Goal: Transaction & Acquisition: Purchase product/service

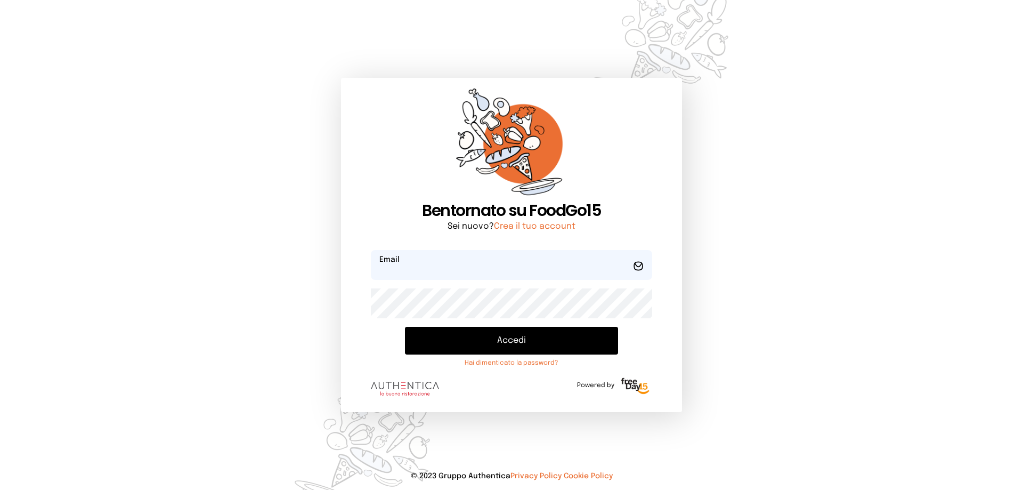
type input "**********"
click at [515, 336] on button "Accedi" at bounding box center [511, 341] width 213 height 28
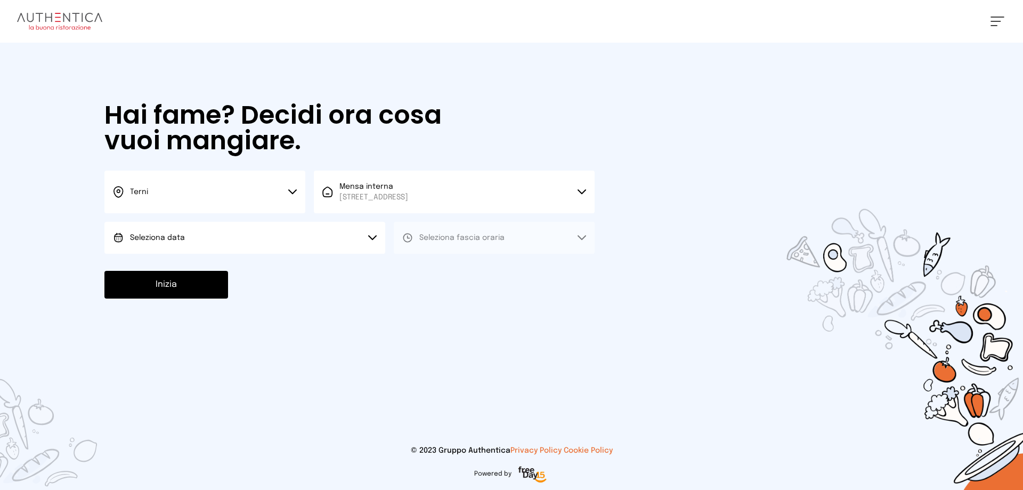
click at [293, 190] on icon at bounding box center [292, 191] width 9 height 5
click at [209, 225] on li "Terni" at bounding box center [204, 227] width 201 height 29
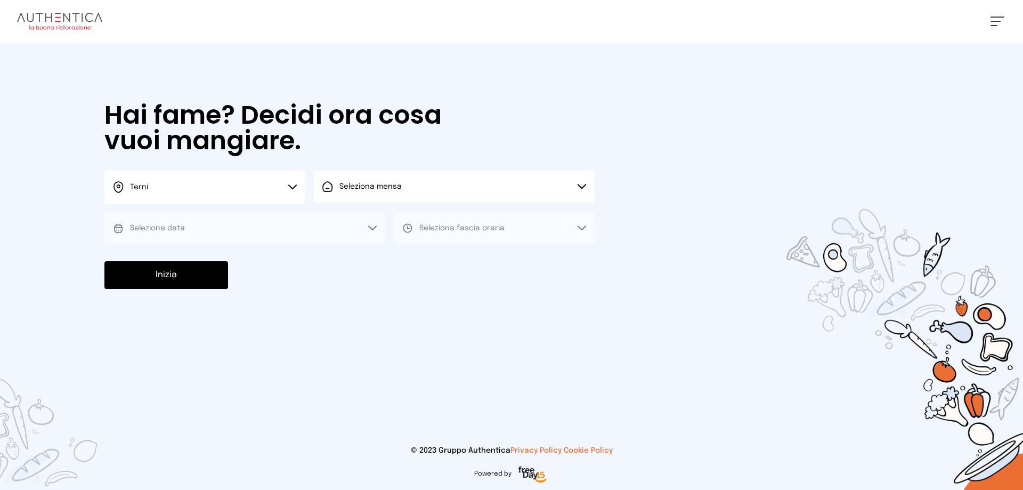
click at [584, 183] on button "Seleziona mensa" at bounding box center [454, 186] width 281 height 32
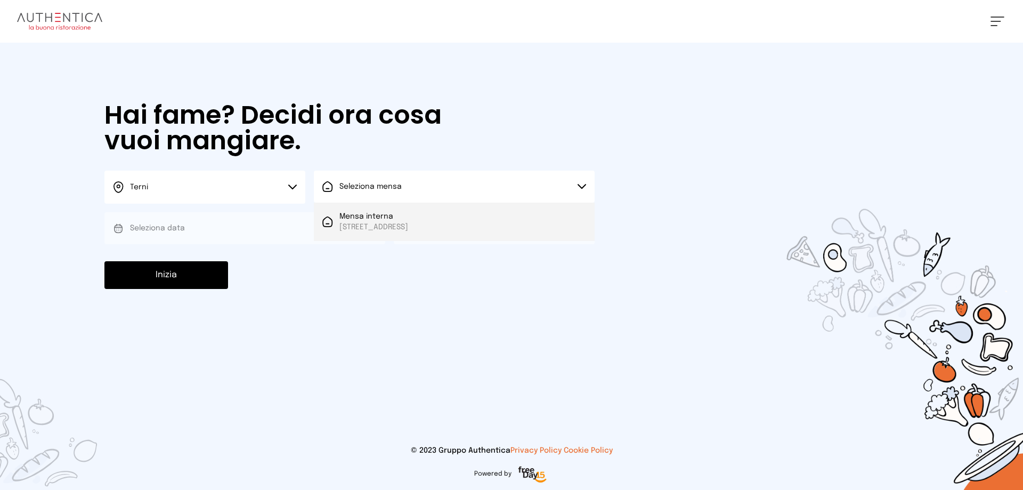
click at [408, 224] on span "[STREET_ADDRESS]" at bounding box center [373, 227] width 69 height 11
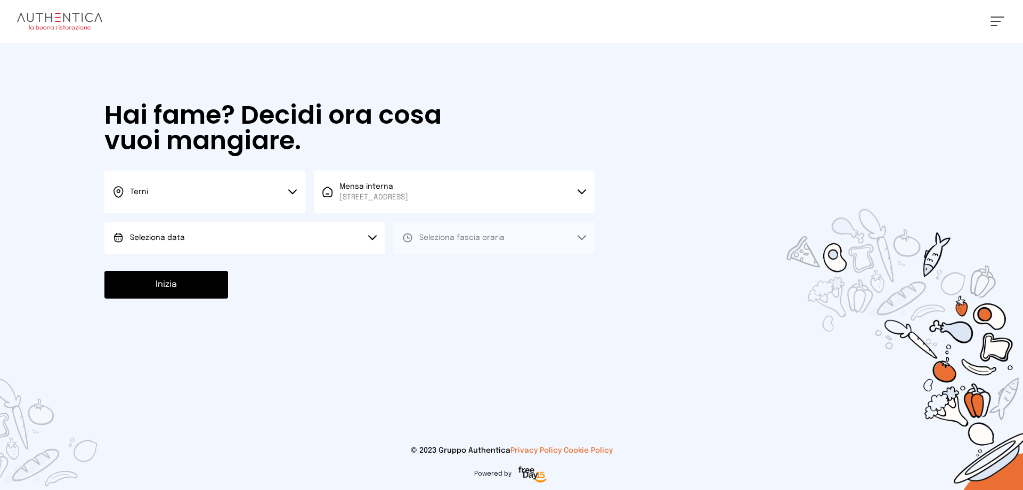
click at [373, 234] on button "Seleziona data" at bounding box center [244, 238] width 281 height 32
click at [191, 266] on li "[DATE], [DATE]" at bounding box center [244, 268] width 281 height 28
click at [584, 237] on icon at bounding box center [581, 237] width 7 height 4
click at [434, 266] on span "Pranzo" at bounding box center [432, 267] width 26 height 11
click at [214, 288] on button "Inizia" at bounding box center [166, 285] width 124 height 28
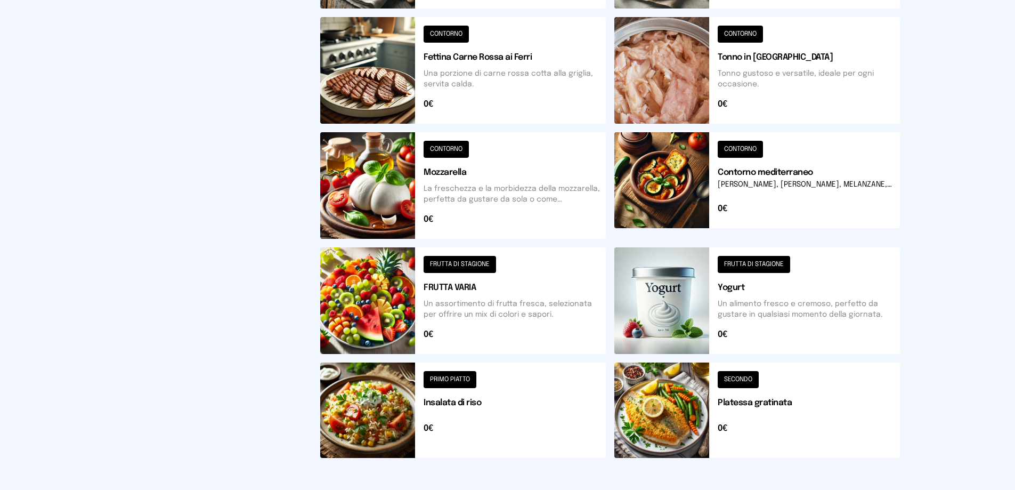
scroll to position [373, 0]
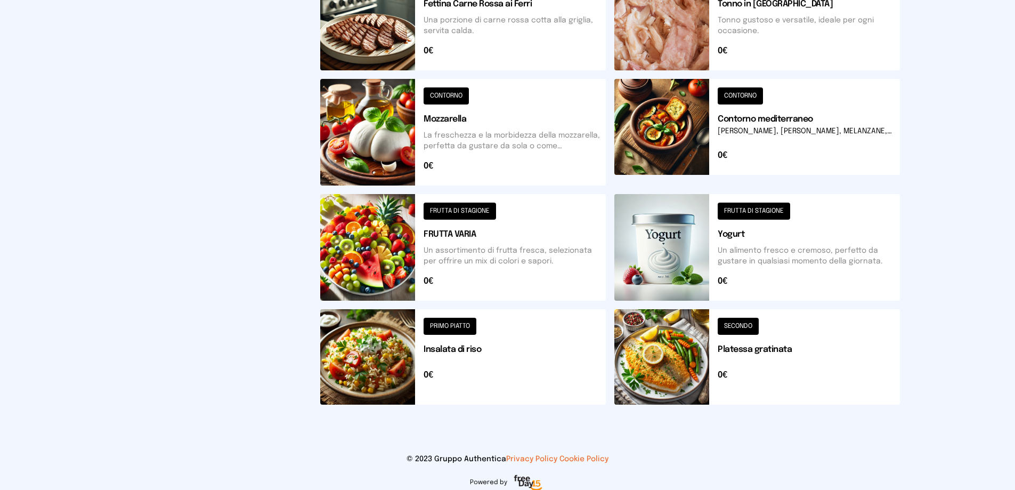
click at [697, 370] on button at bounding box center [757, 356] width 286 height 95
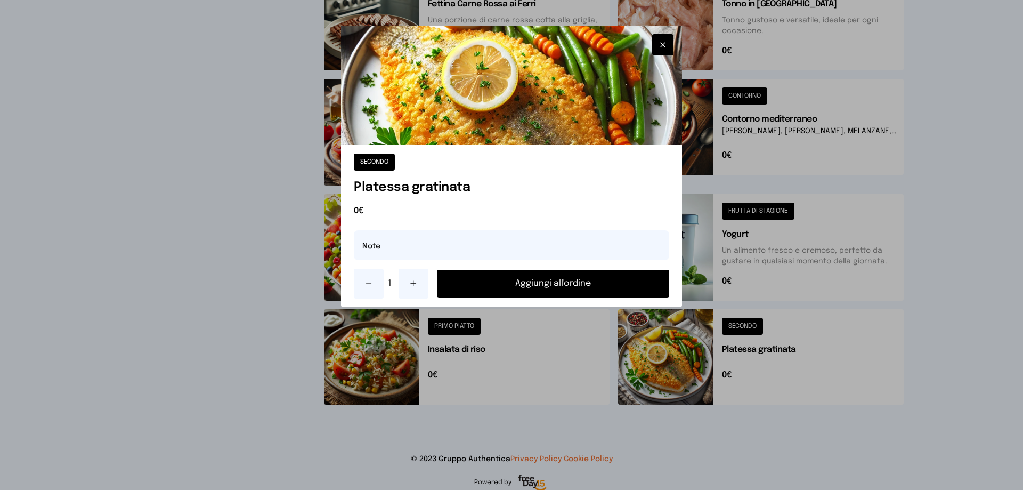
click at [546, 286] on button "Aggiungi all'ordine" at bounding box center [553, 284] width 232 height 28
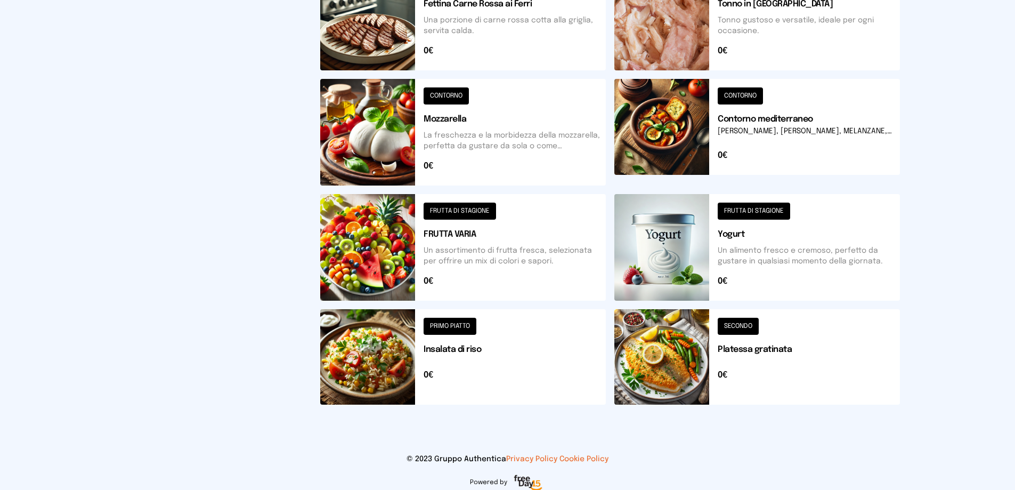
click at [676, 371] on button at bounding box center [757, 356] width 286 height 95
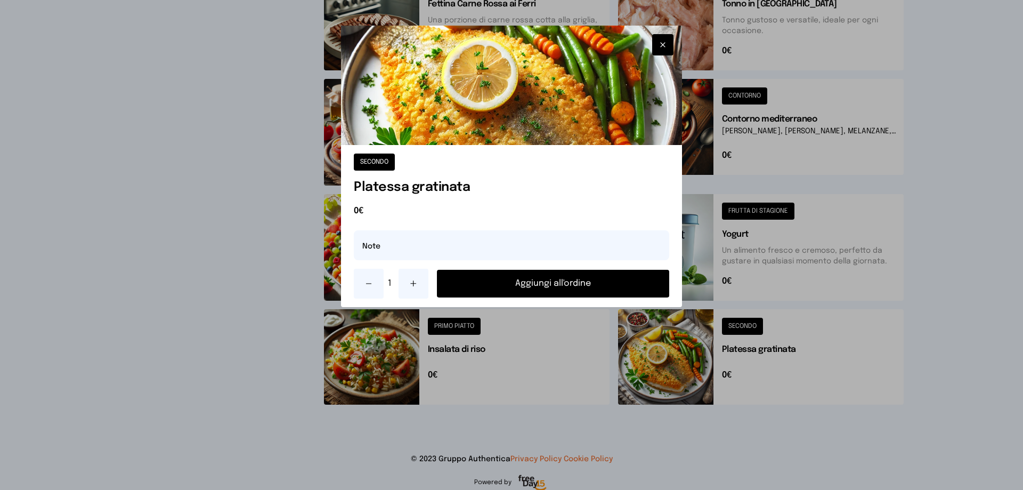
click at [535, 279] on button "Aggiungi all'ordine" at bounding box center [553, 284] width 232 height 28
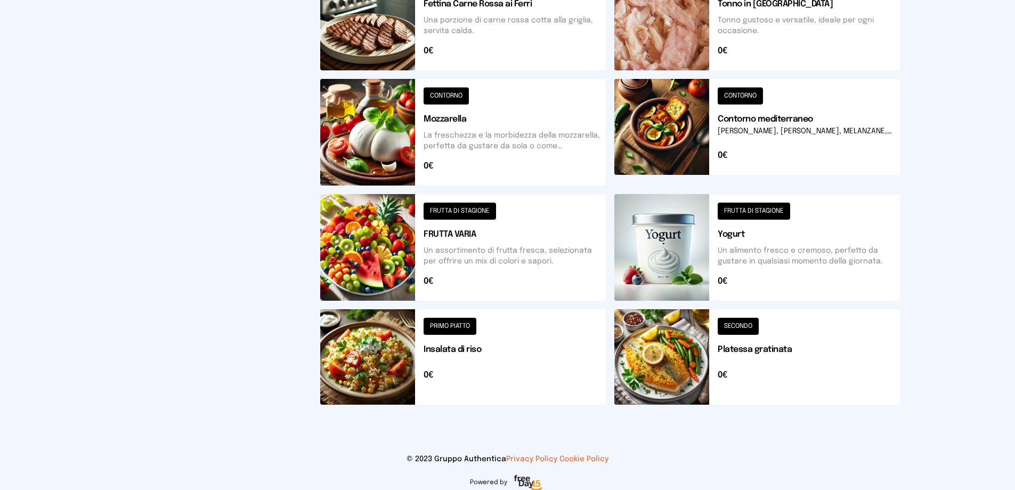
click at [461, 209] on button at bounding box center [463, 247] width 286 height 107
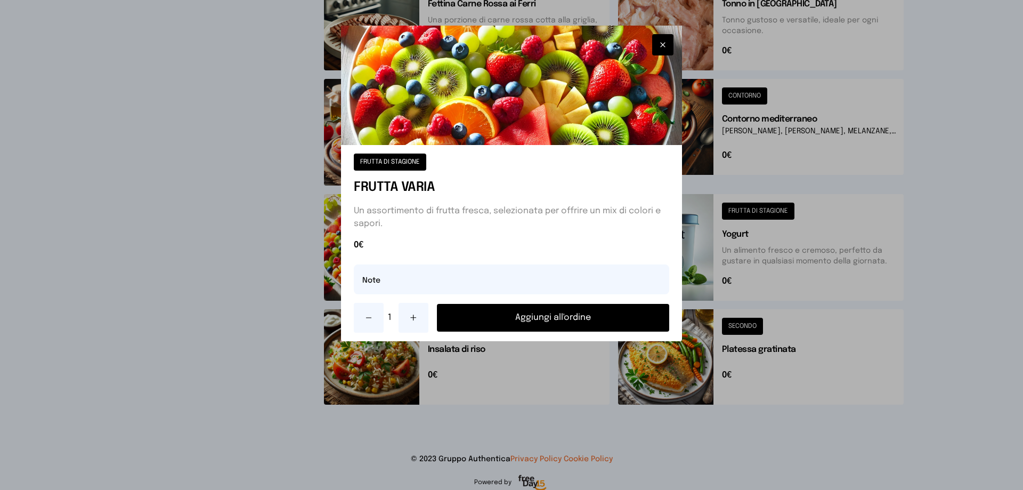
click at [558, 315] on button "Aggiungi all'ordine" at bounding box center [553, 318] width 232 height 28
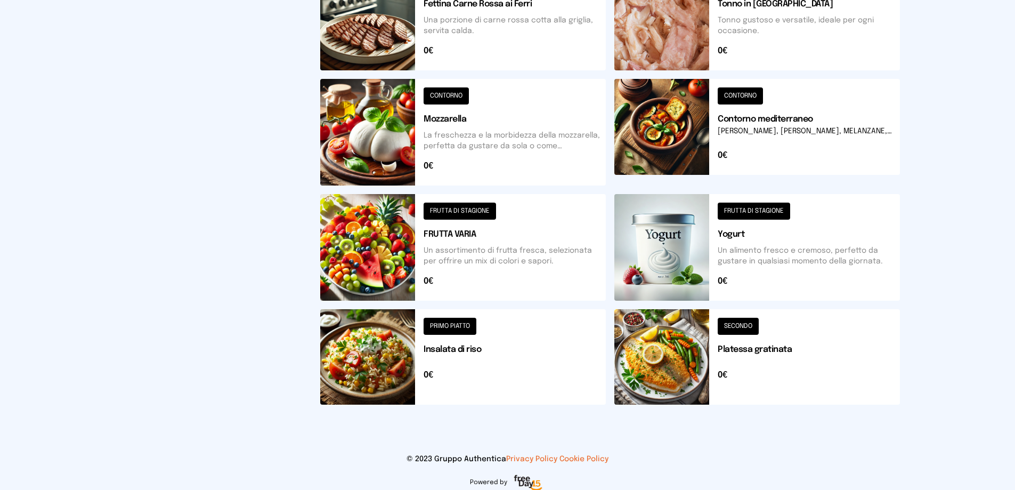
click at [443, 321] on button at bounding box center [463, 356] width 286 height 95
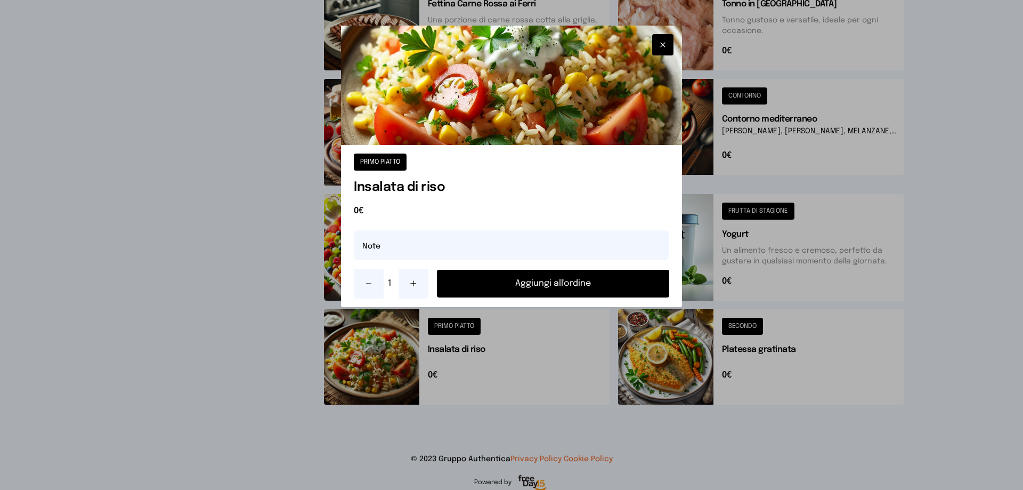
click at [551, 286] on button "Aggiungi all'ordine" at bounding box center [553, 284] width 232 height 28
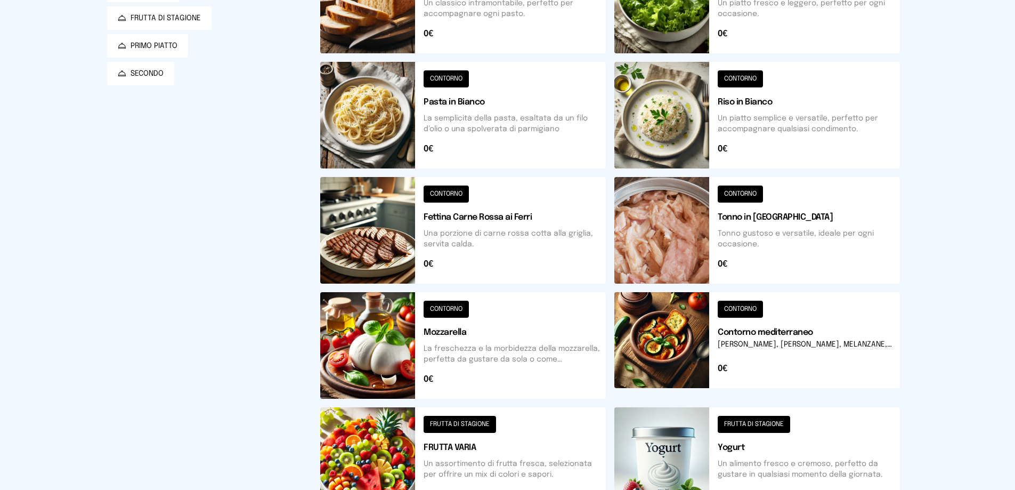
scroll to position [107, 0]
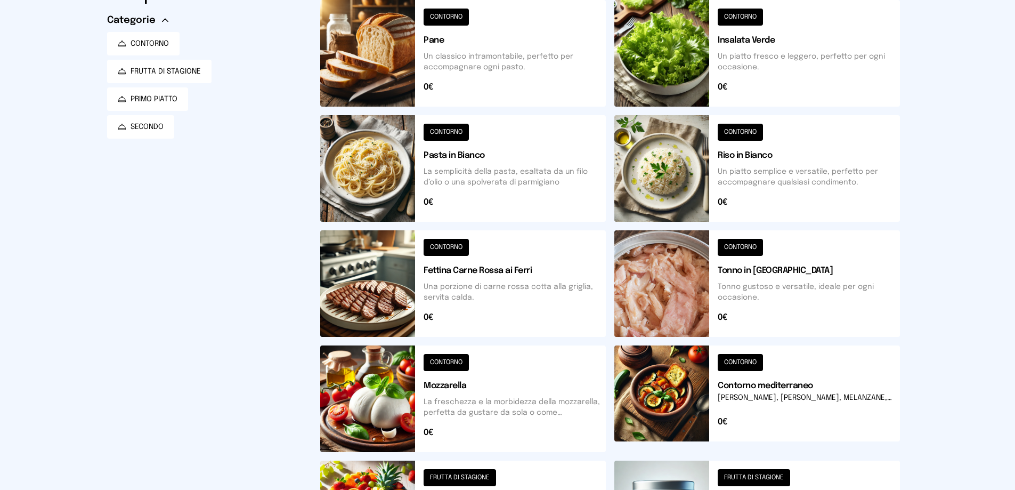
click at [448, 18] on button at bounding box center [463, 53] width 286 height 107
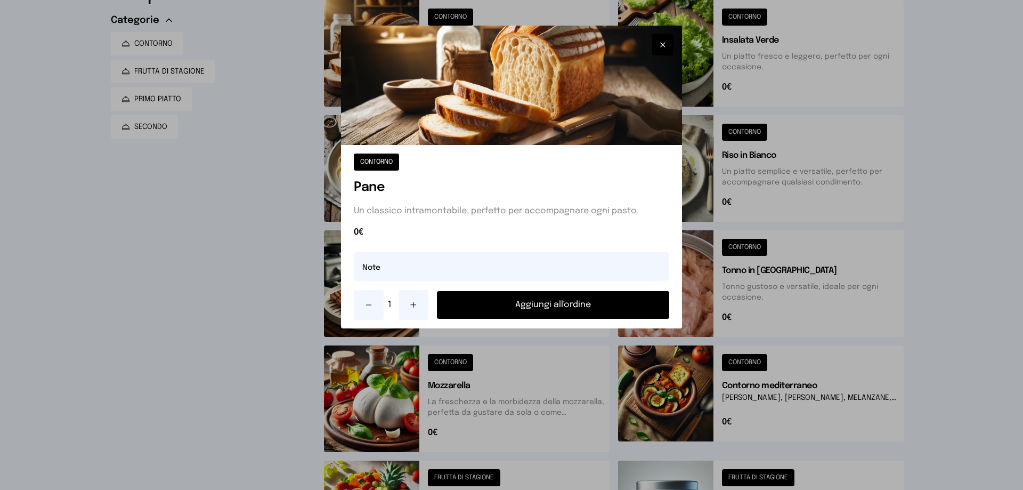
click at [544, 305] on button "Aggiungi all'ordine" at bounding box center [553, 305] width 232 height 28
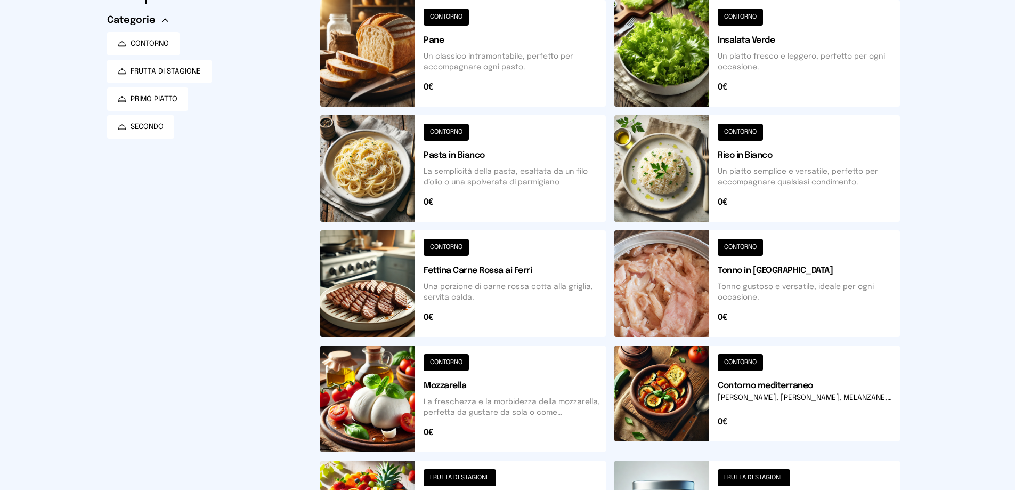
scroll to position [213, 0]
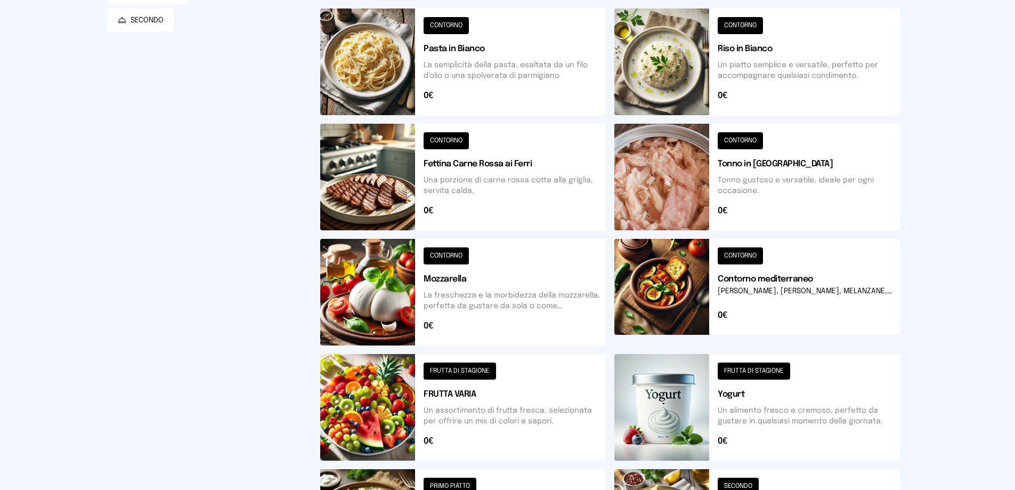
click at [738, 256] on button at bounding box center [757, 292] width 286 height 107
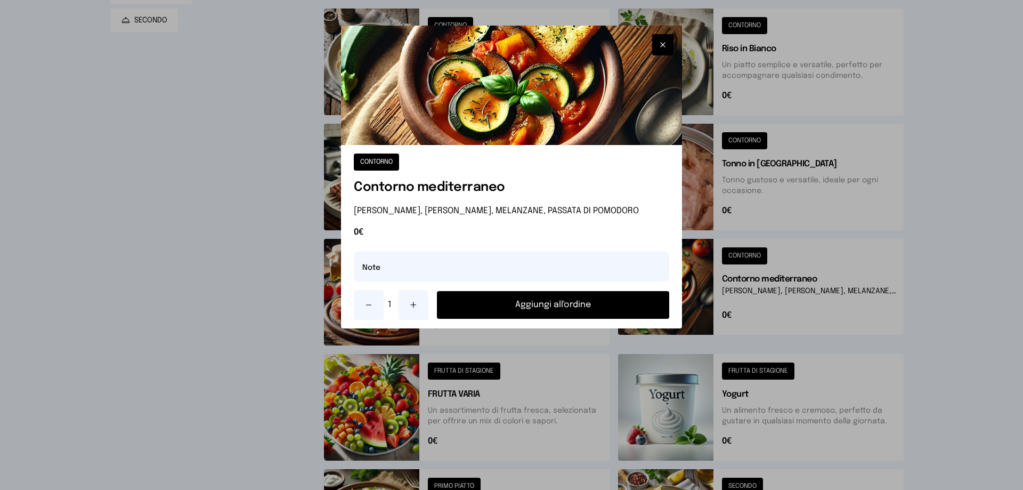
click at [529, 299] on button "Aggiungi all'ordine" at bounding box center [553, 305] width 232 height 28
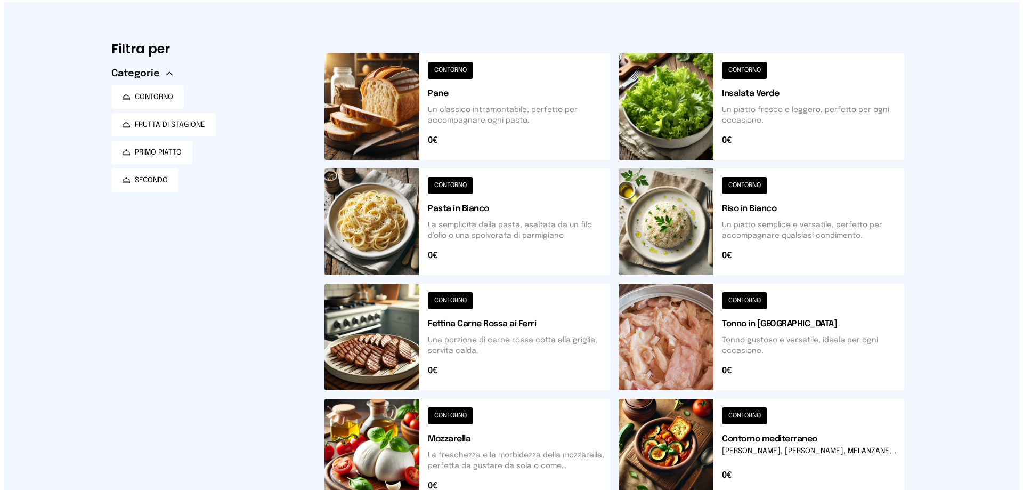
scroll to position [0, 0]
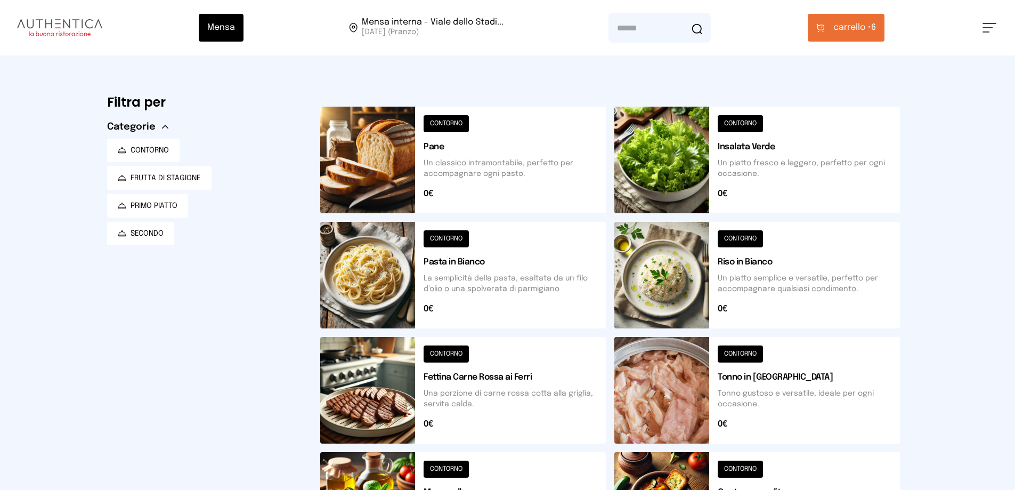
click at [882, 23] on button "carrello • 6" at bounding box center [846, 28] width 77 height 28
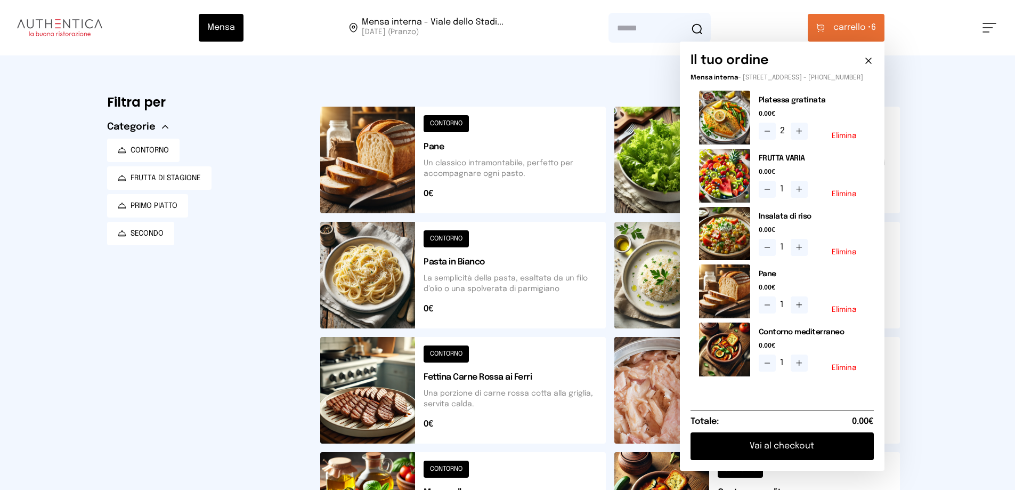
click at [828, 450] on button "Vai al checkout" at bounding box center [781, 446] width 183 height 28
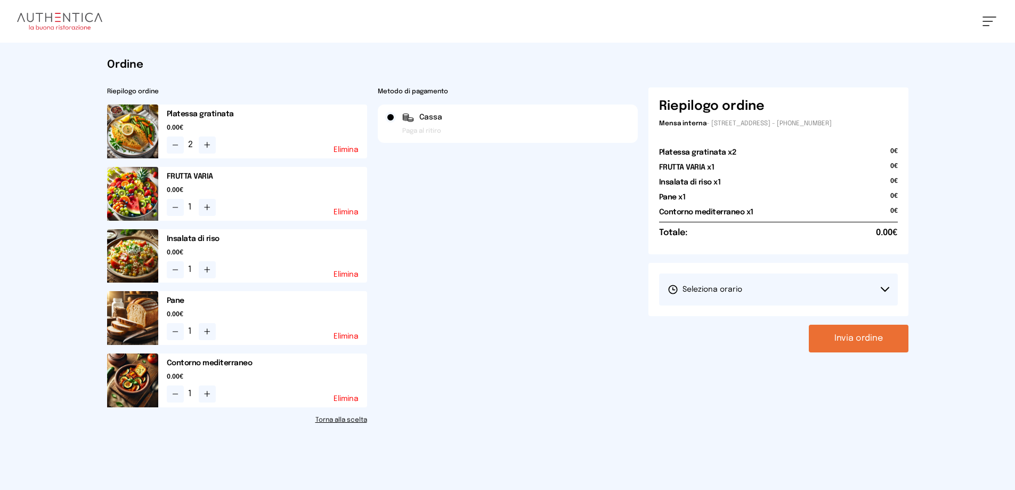
click at [889, 286] on button "Seleziona orario" at bounding box center [778, 289] width 239 height 32
click at [687, 319] on span "1° Turno (13:00 - 15:00)" at bounding box center [708, 319] width 80 height 11
click at [865, 337] on button "Invia ordine" at bounding box center [859, 338] width 100 height 28
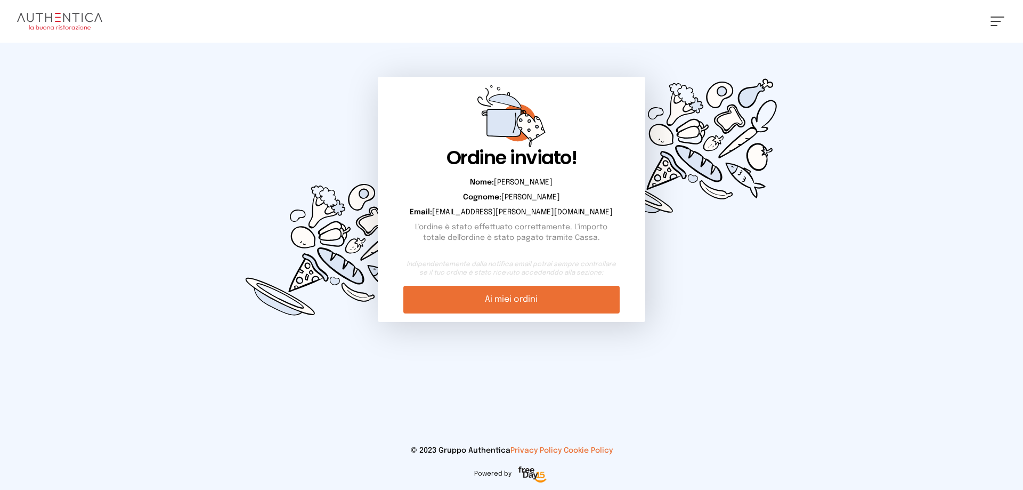
click at [492, 301] on link "Ai miei ordini" at bounding box center [511, 300] width 216 height 28
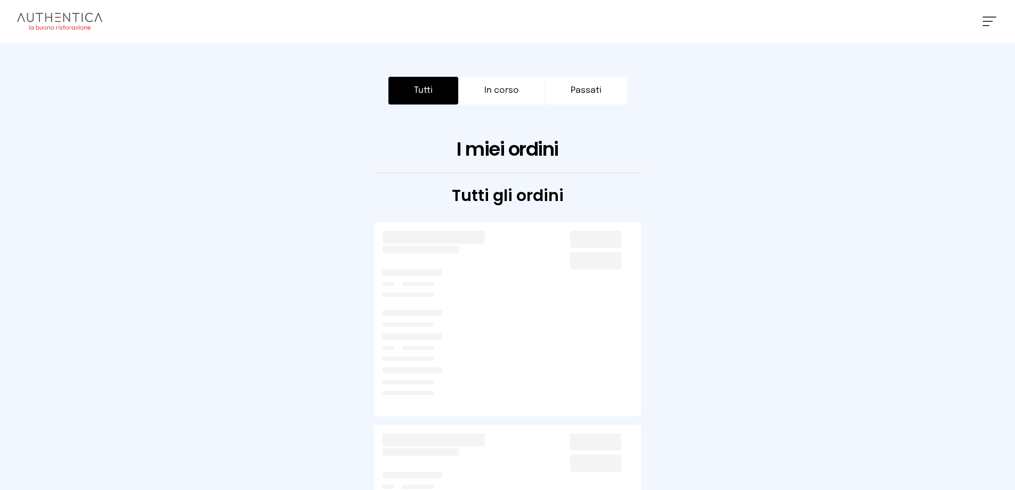
click at [419, 90] on button "Tutti" at bounding box center [423, 91] width 70 height 28
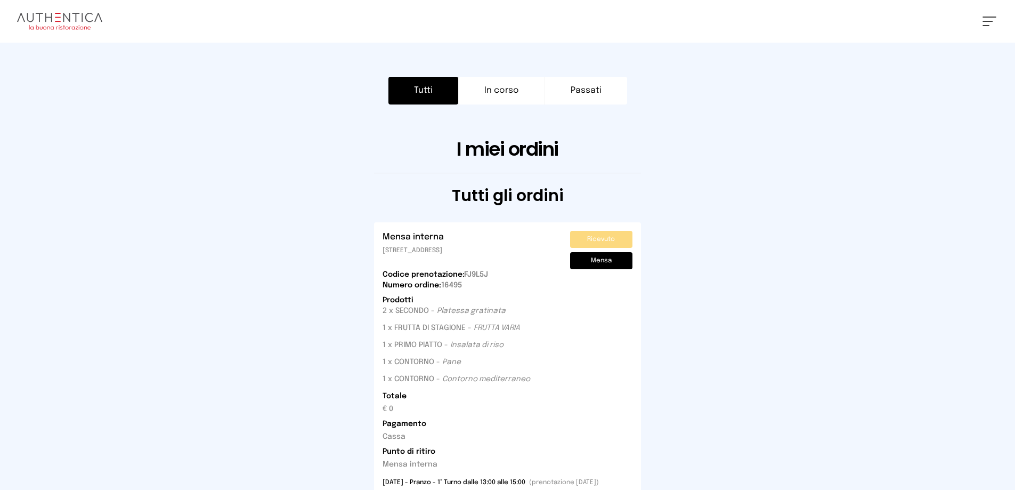
click at [988, 18] on button at bounding box center [989, 22] width 14 height 10
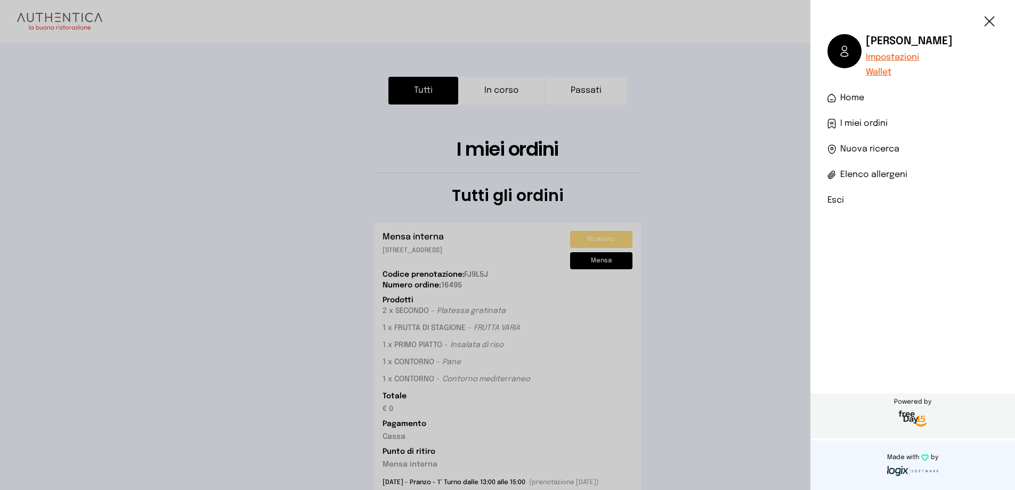
click at [836, 196] on li "Esci" at bounding box center [912, 200] width 170 height 13
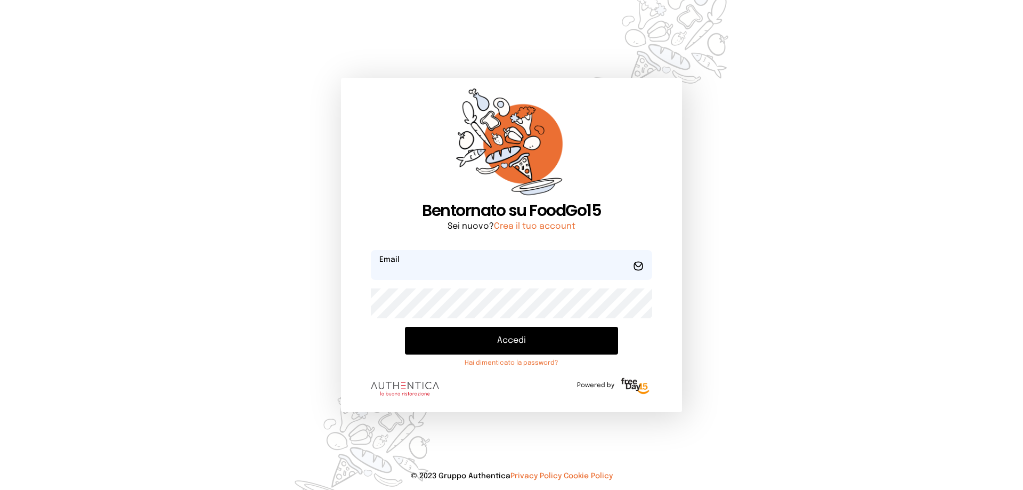
type input "**********"
